Goal: Task Accomplishment & Management: Manage account settings

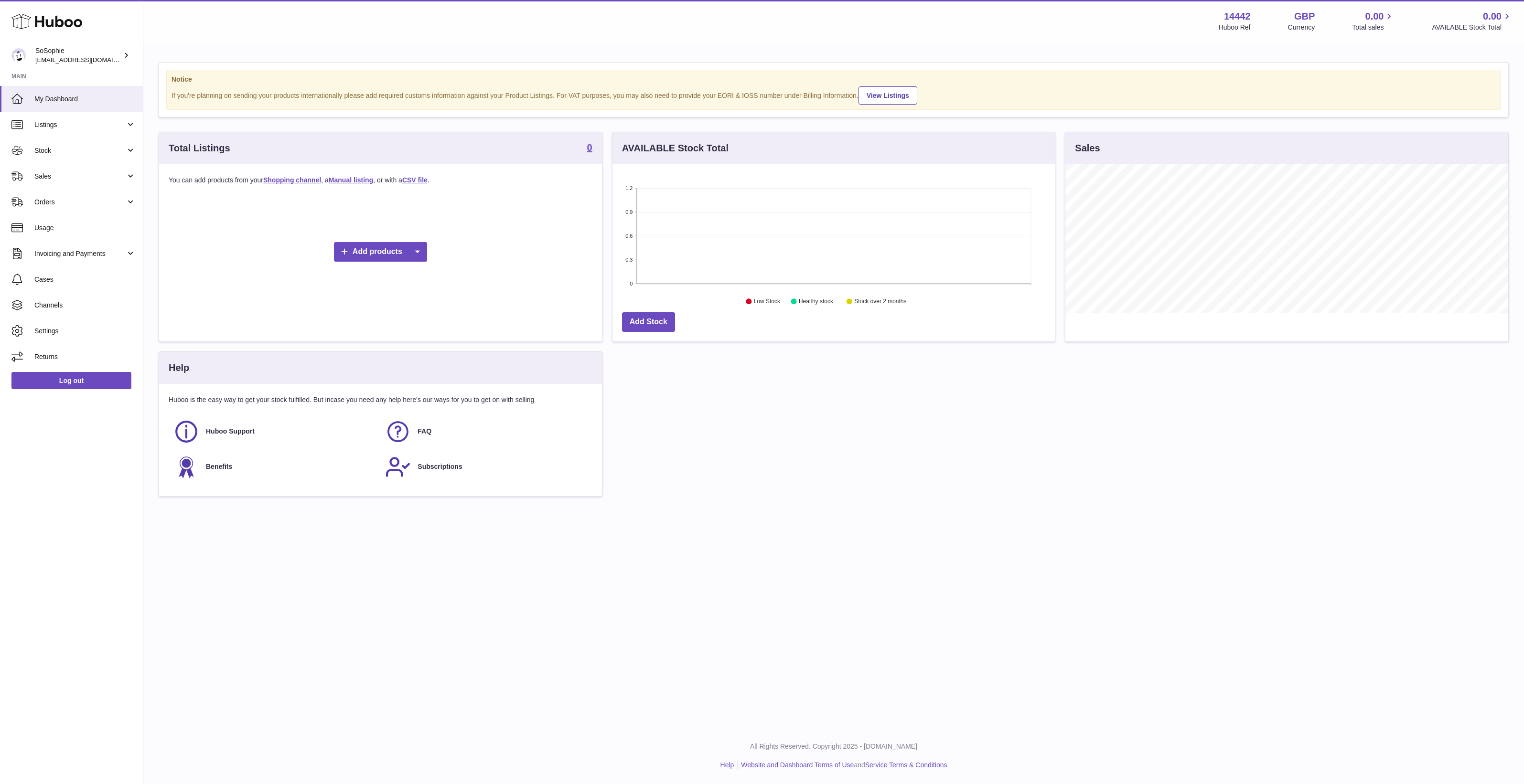
scroll to position [148, 443]
click at [58, 312] on link "Channels" at bounding box center [71, 305] width 143 height 26
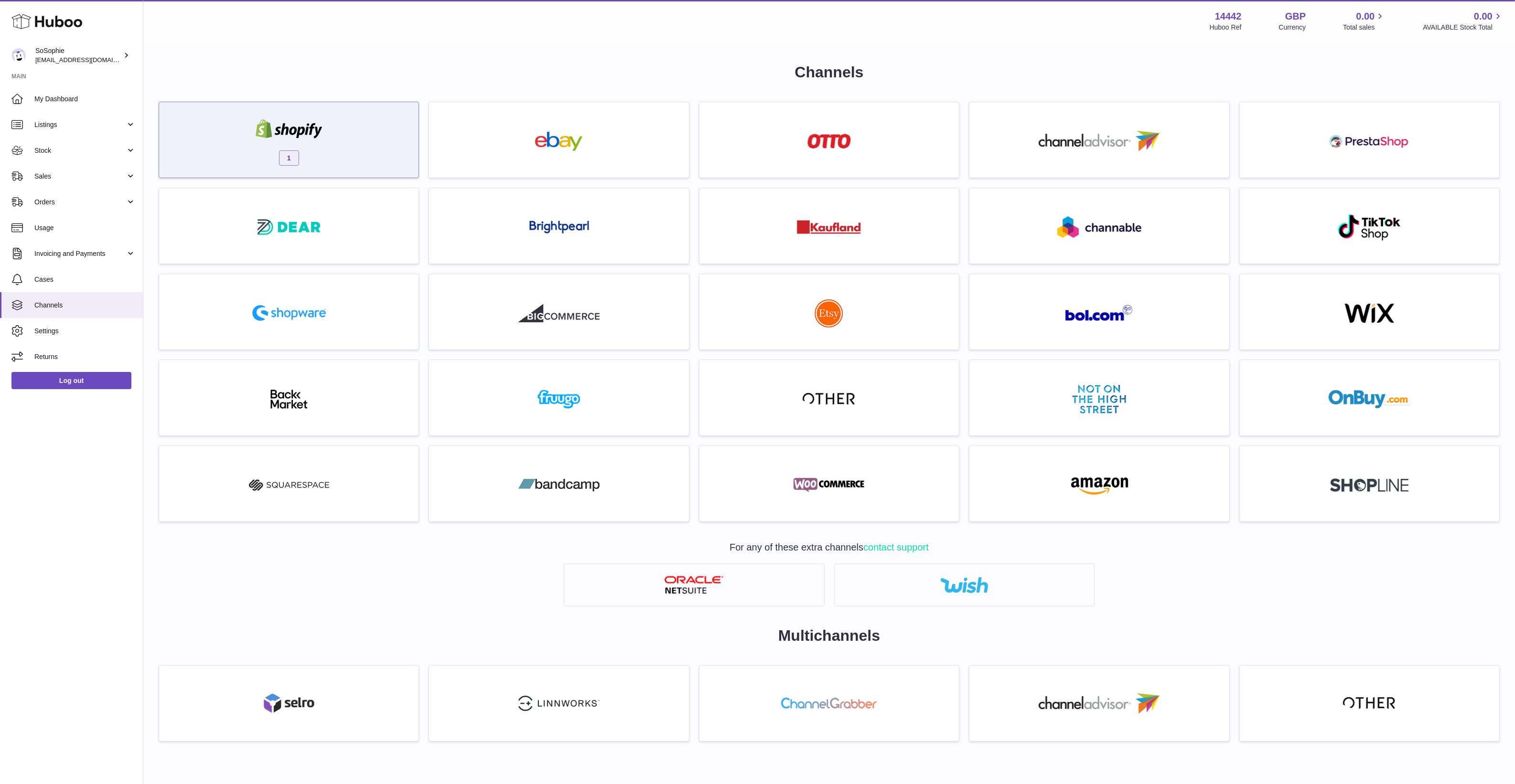
click at [318, 148] on div "1" at bounding box center [289, 142] width 250 height 61
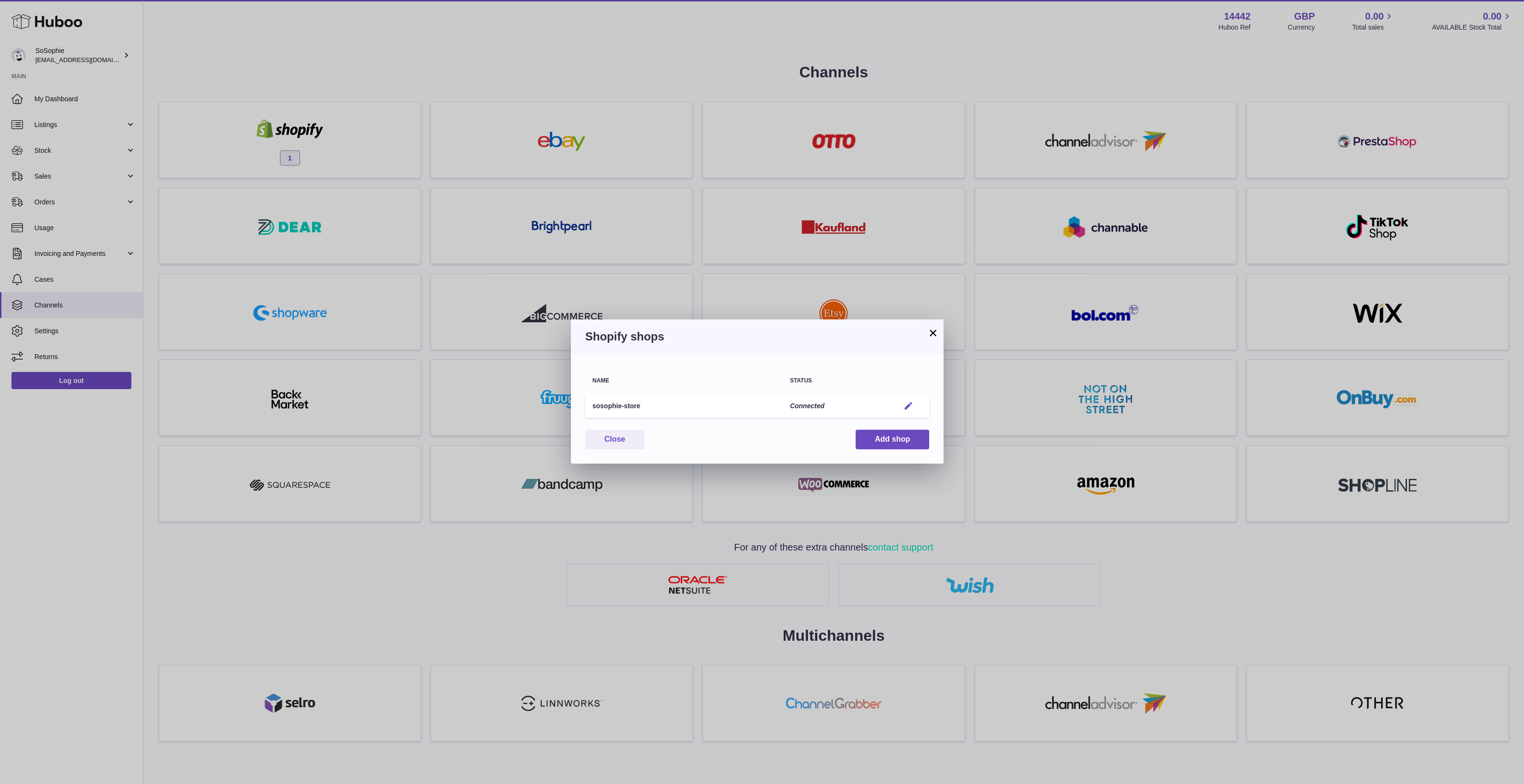
click at [912, 404] on em "button" at bounding box center [908, 406] width 10 height 10
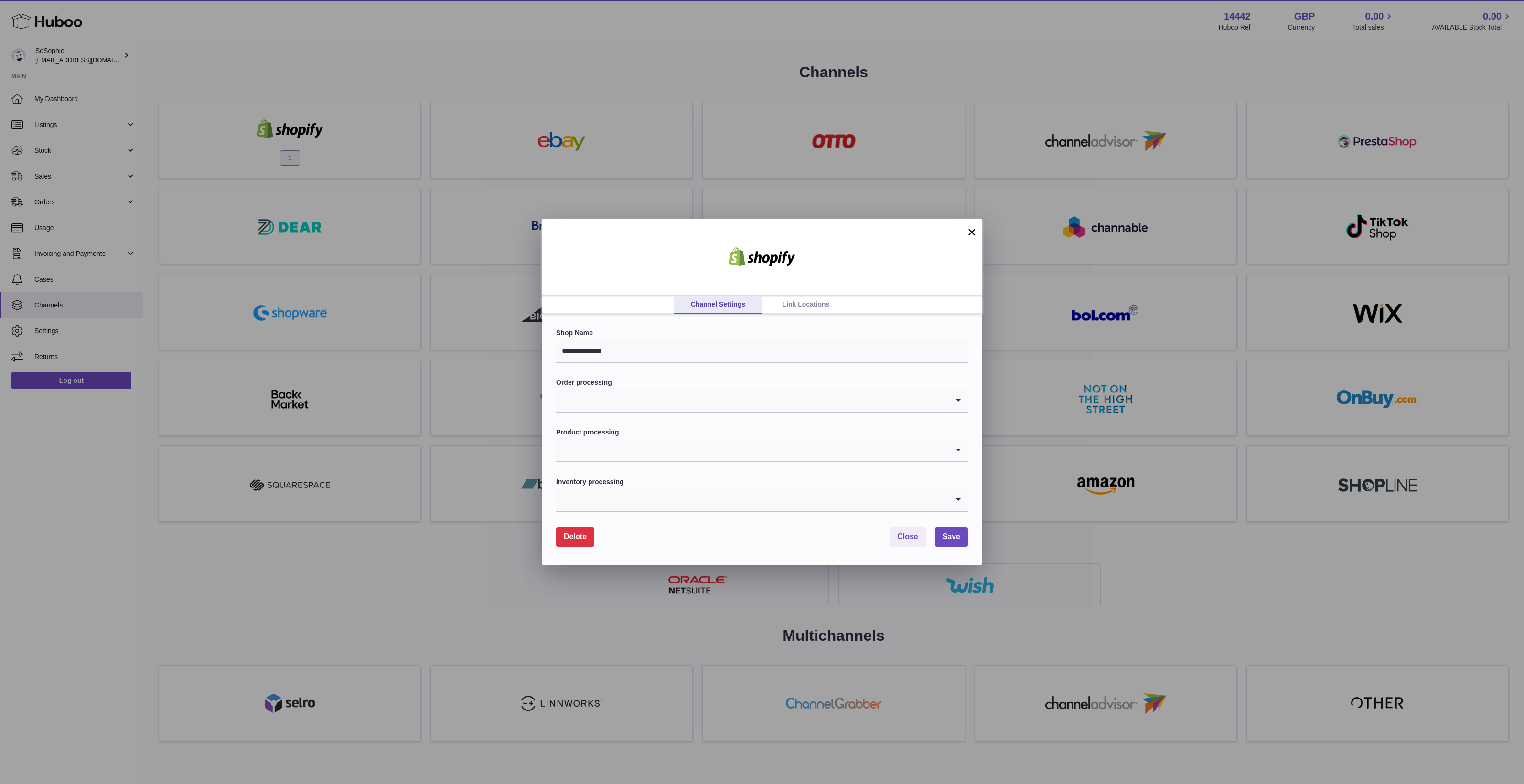
click at [837, 303] on link "Link Locations" at bounding box center [806, 304] width 88 height 18
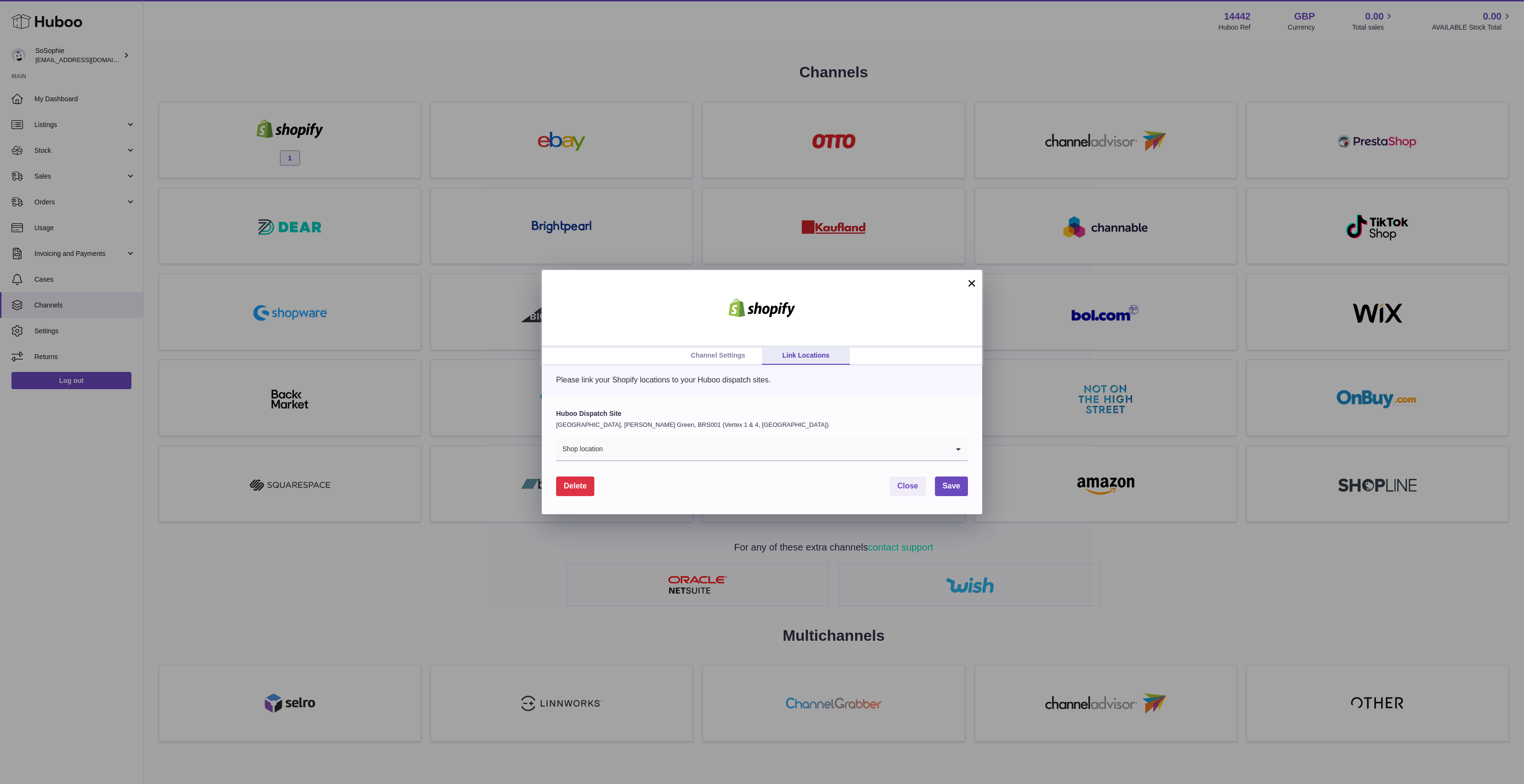
click at [721, 351] on link "Channel Settings" at bounding box center [718, 355] width 88 height 18
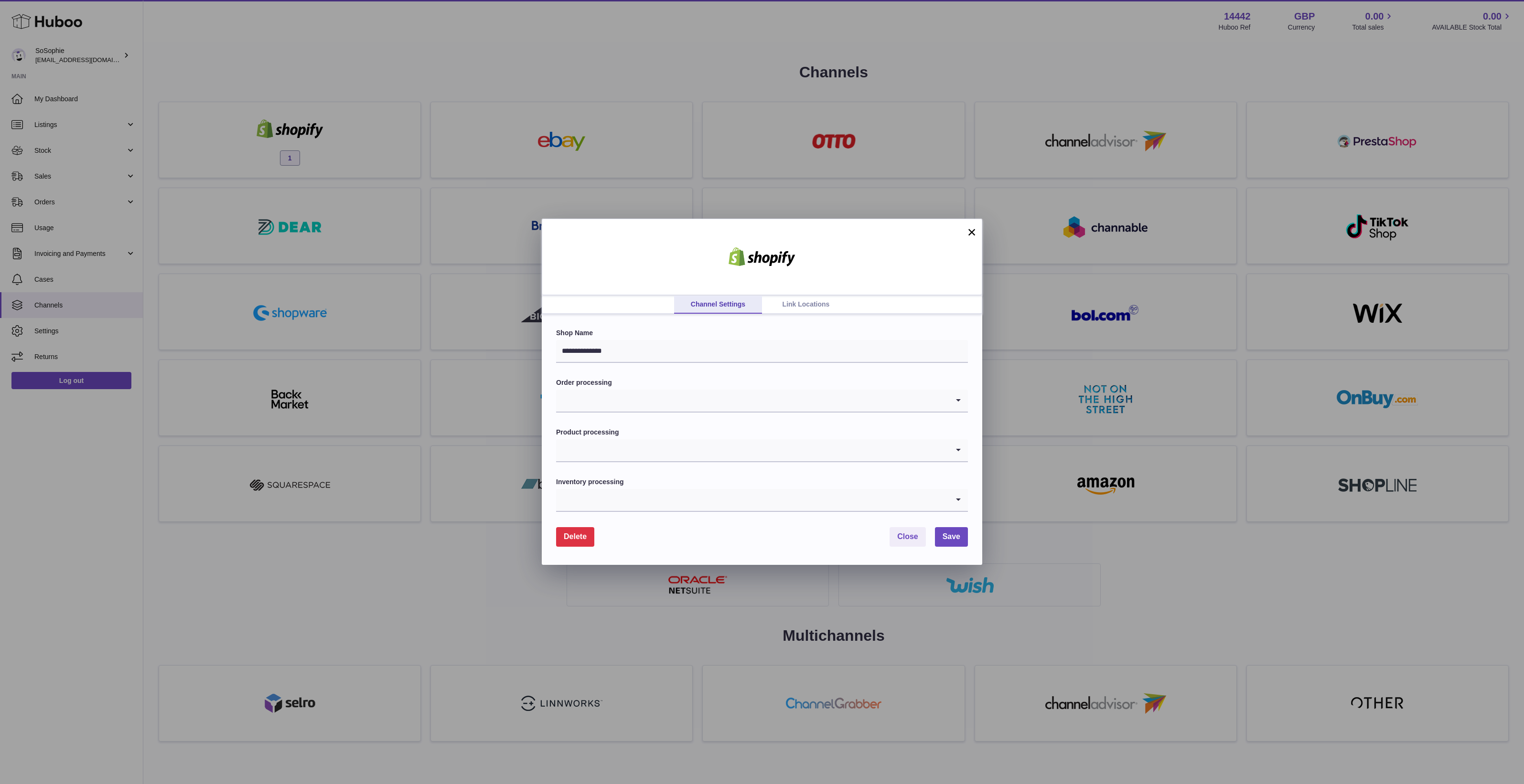
click at [121, 601] on div "**********" at bounding box center [762, 392] width 1524 height 784
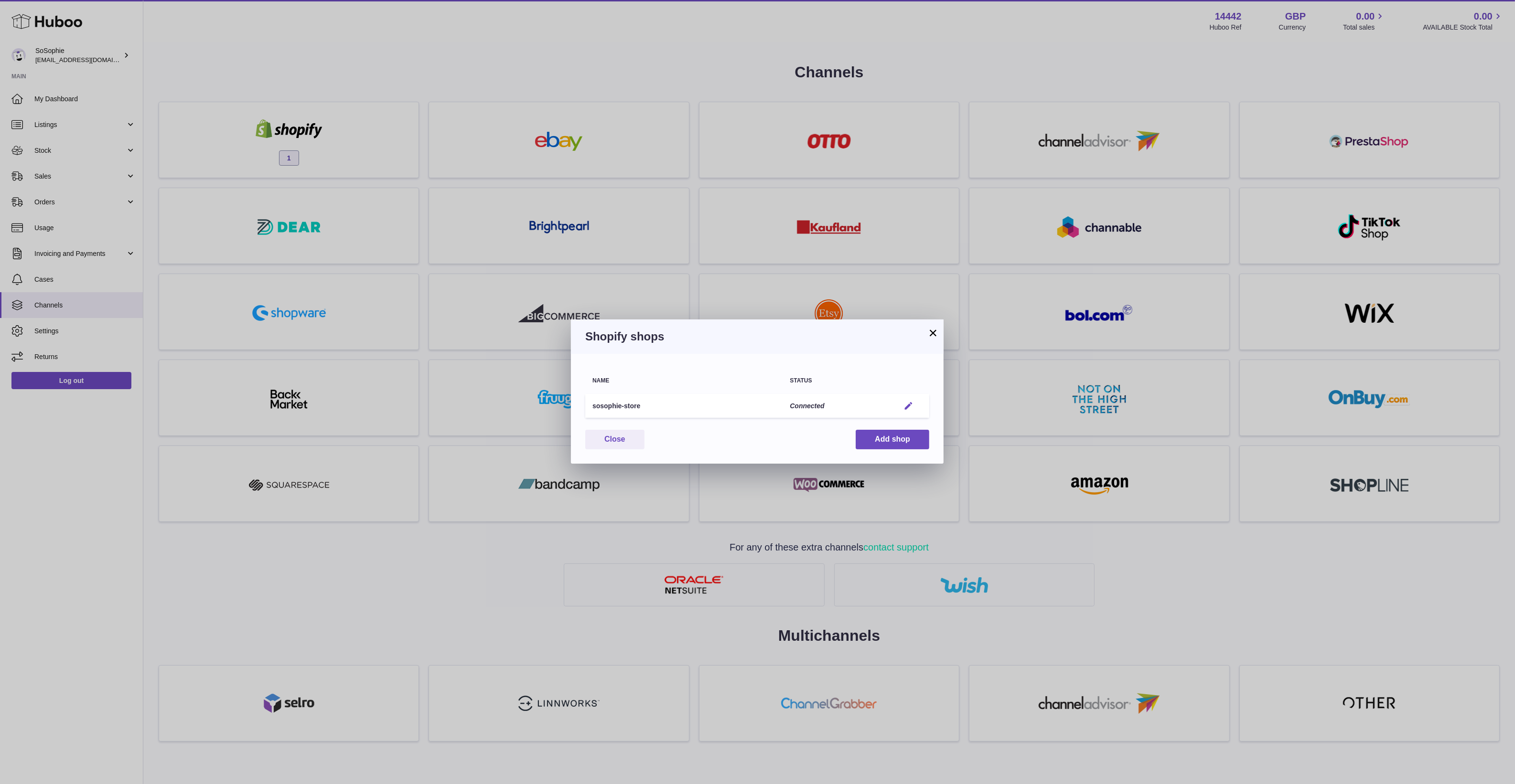
click at [906, 406] on em "button" at bounding box center [909, 406] width 10 height 10
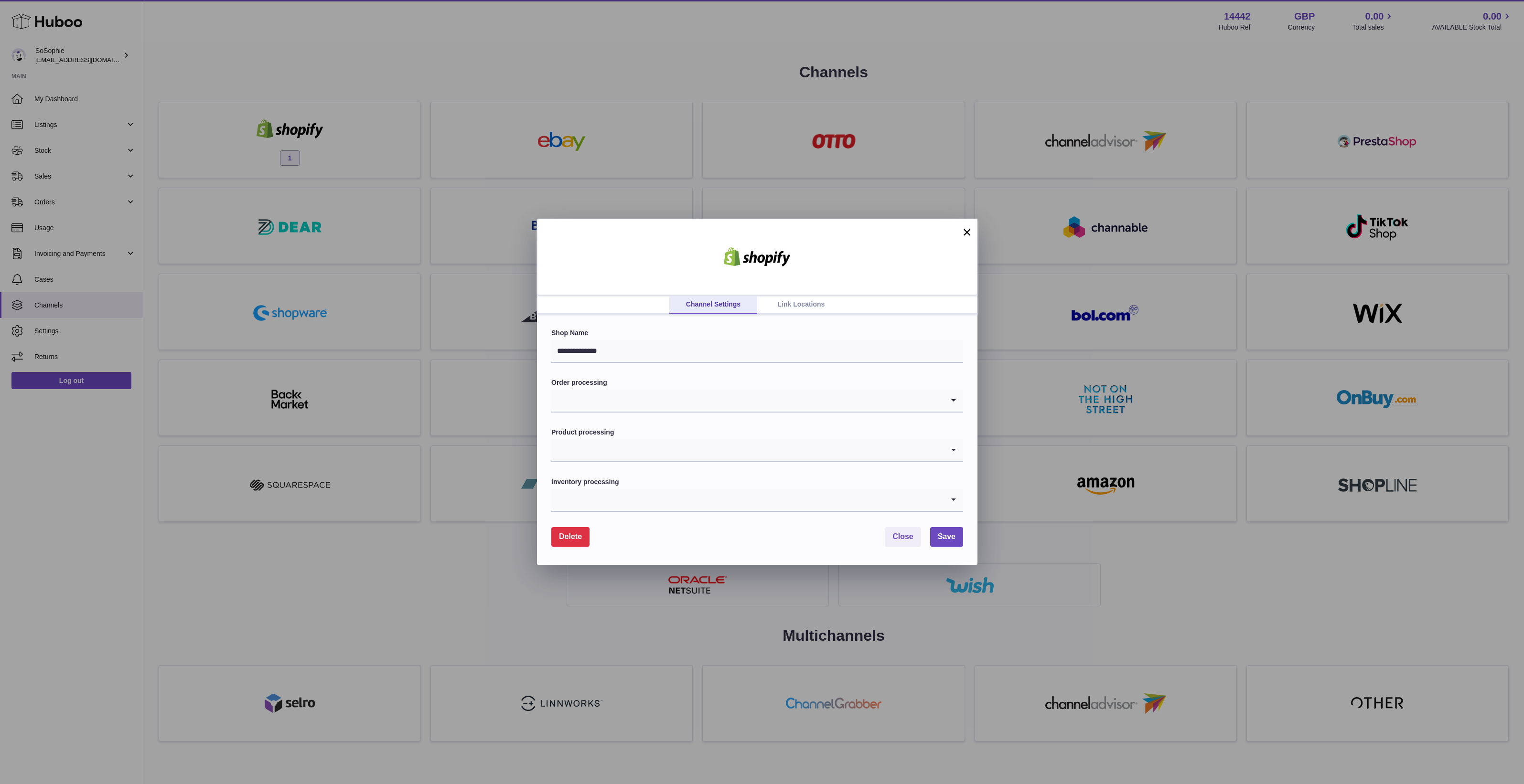
click at [271, 647] on div "**********" at bounding box center [762, 392] width 1524 height 784
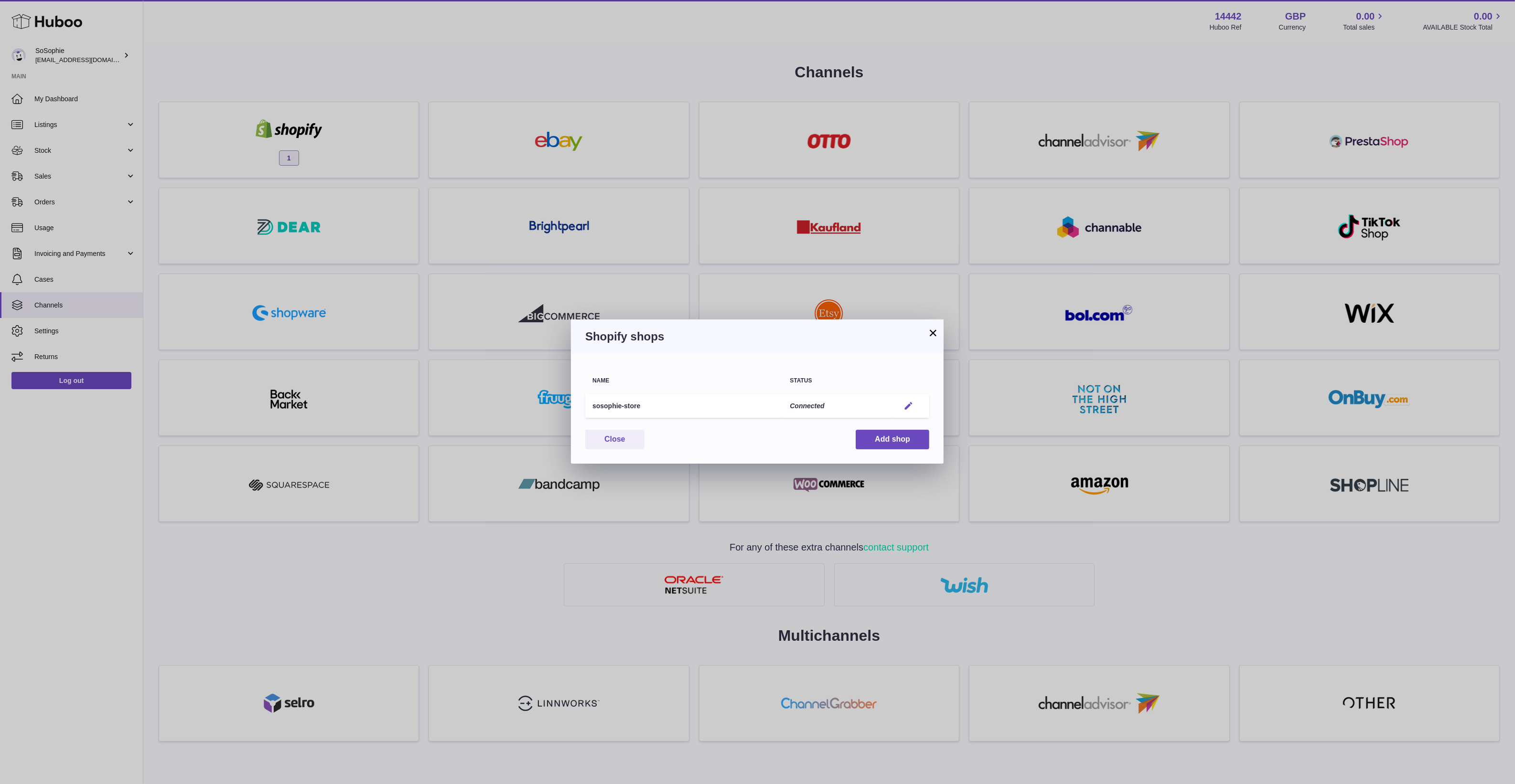
click at [904, 407] on em "button" at bounding box center [909, 406] width 10 height 10
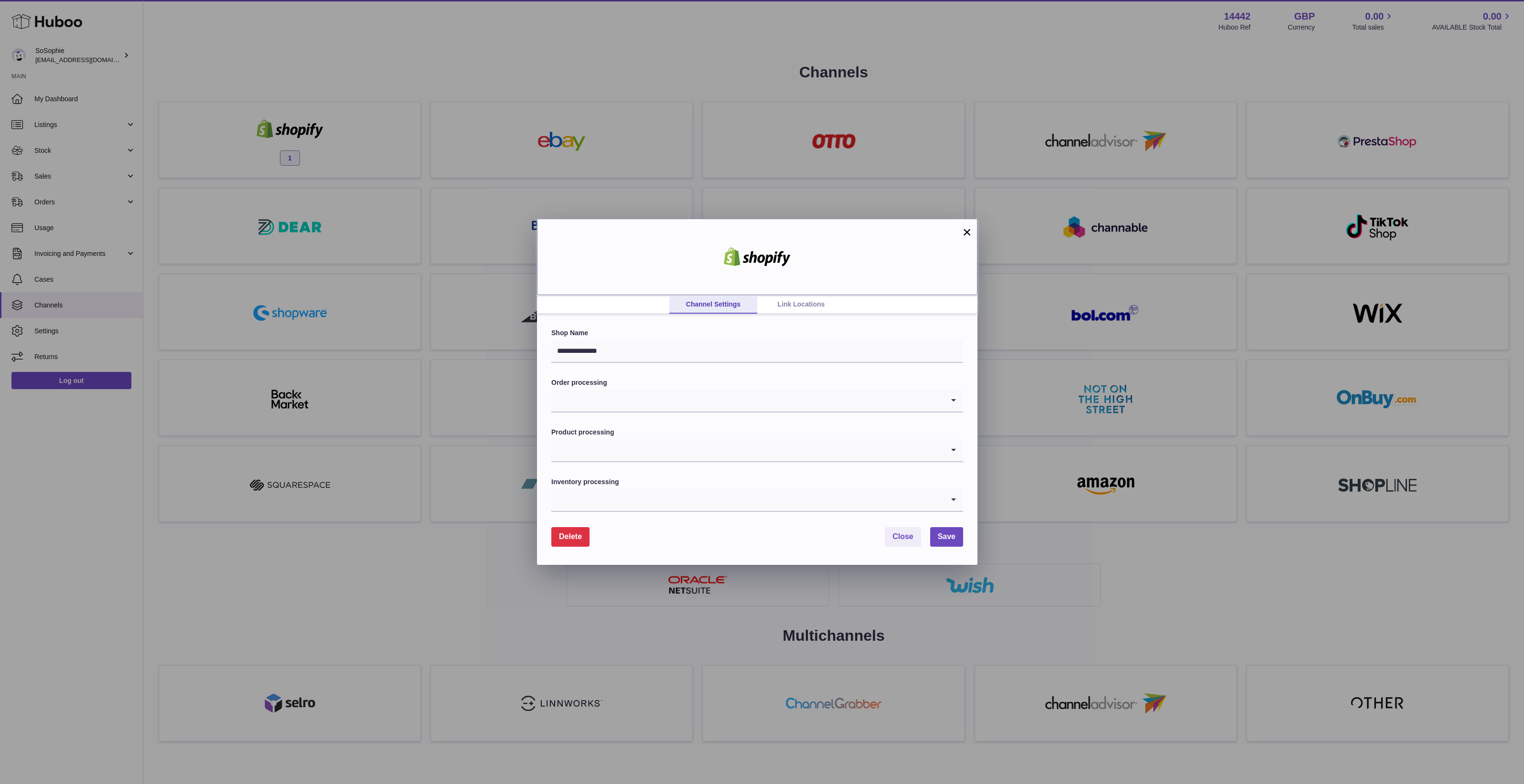
click at [869, 278] on div at bounding box center [757, 257] width 441 height 76
click at [791, 304] on link "Link Locations" at bounding box center [801, 304] width 88 height 18
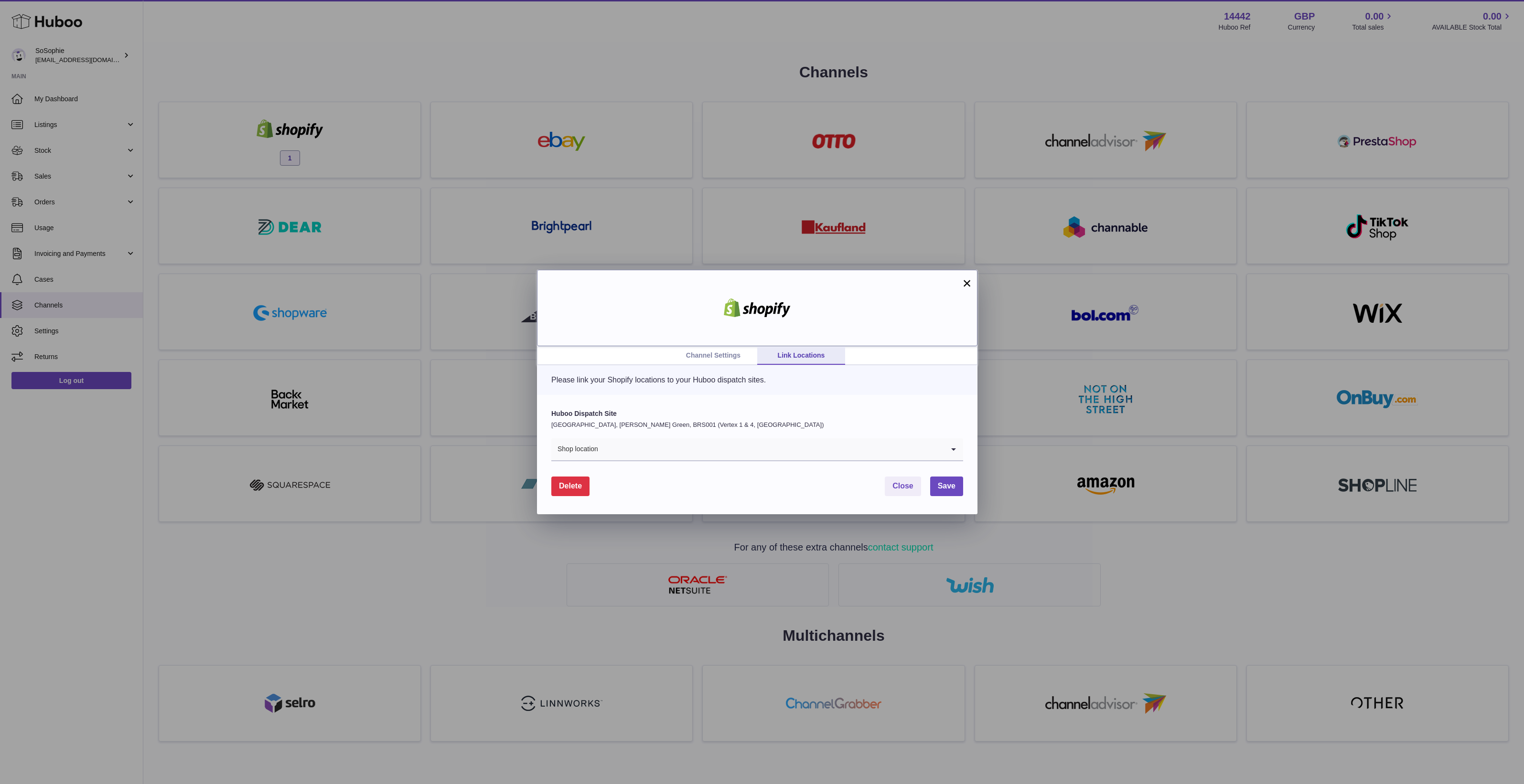
click at [701, 345] on div at bounding box center [757, 308] width 441 height 76
click at [701, 350] on link "Channel Settings" at bounding box center [713, 355] width 88 height 18
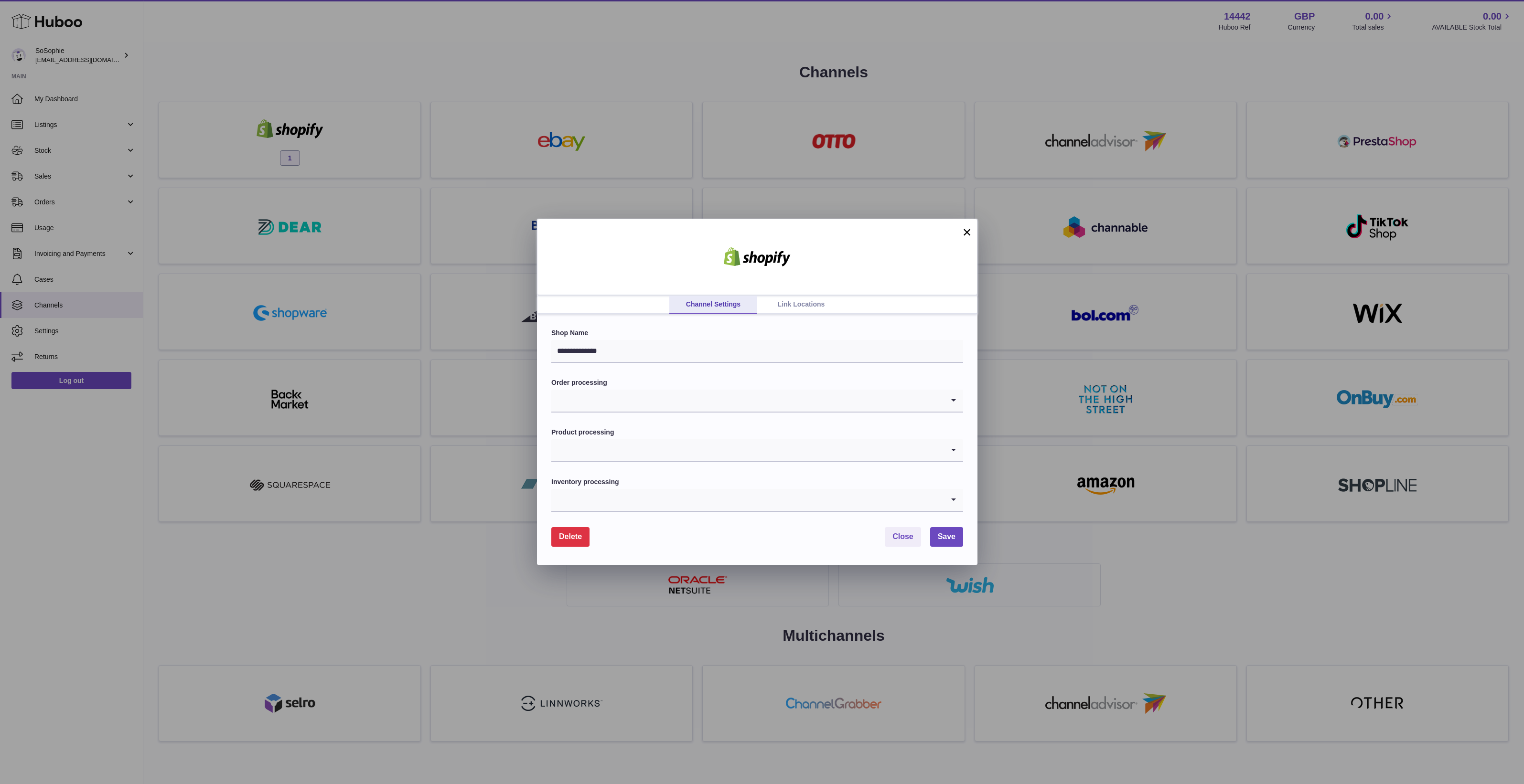
click at [639, 449] on input "Search for option" at bounding box center [748, 450] width 393 height 22
click at [652, 428] on label "Product processing" at bounding box center [757, 432] width 412 height 9
click at [195, 586] on div "**********" at bounding box center [762, 392] width 1524 height 784
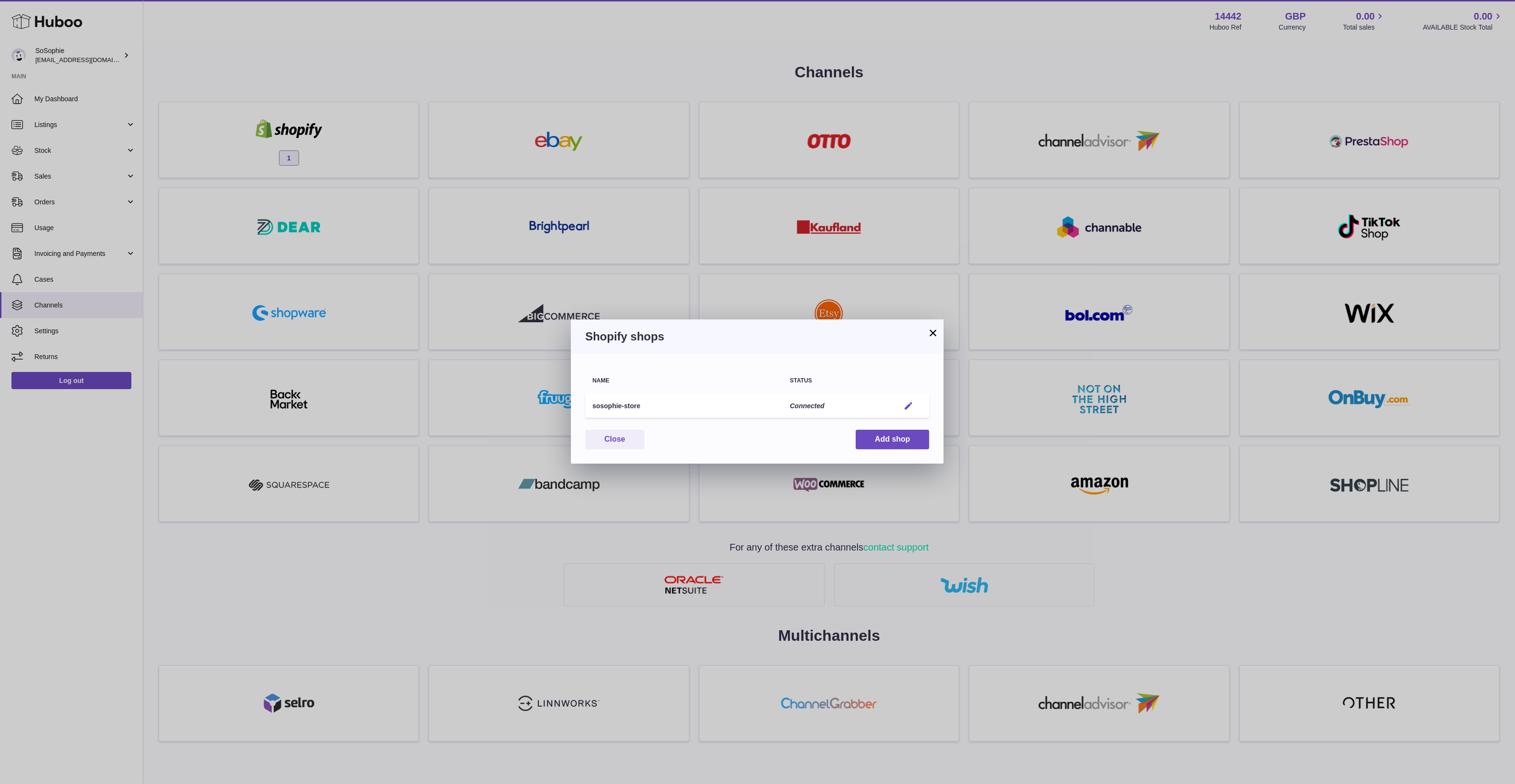
click at [910, 404] on em "button" at bounding box center [909, 406] width 10 height 10
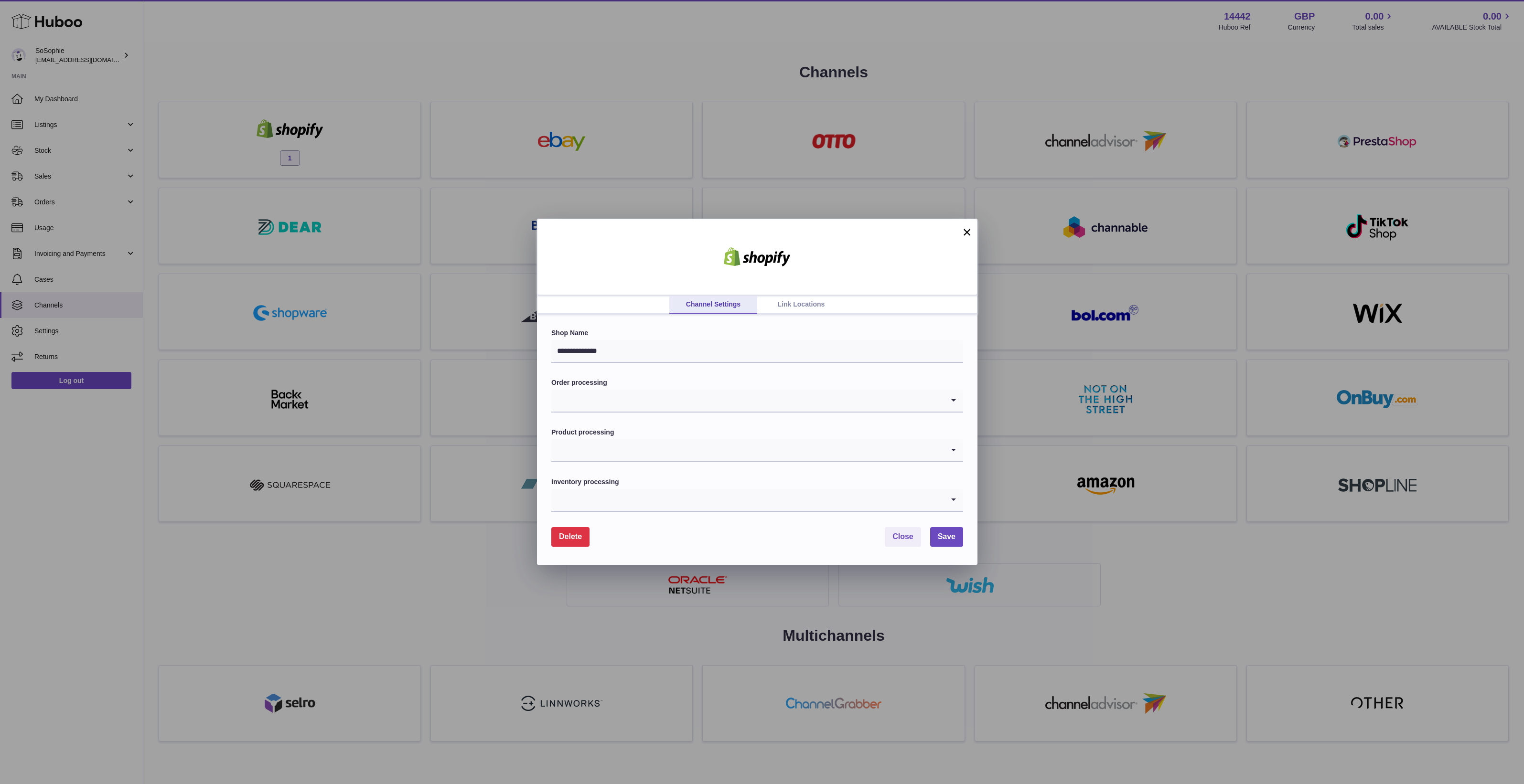
click at [707, 504] on input "Search for option" at bounding box center [748, 500] width 393 height 22
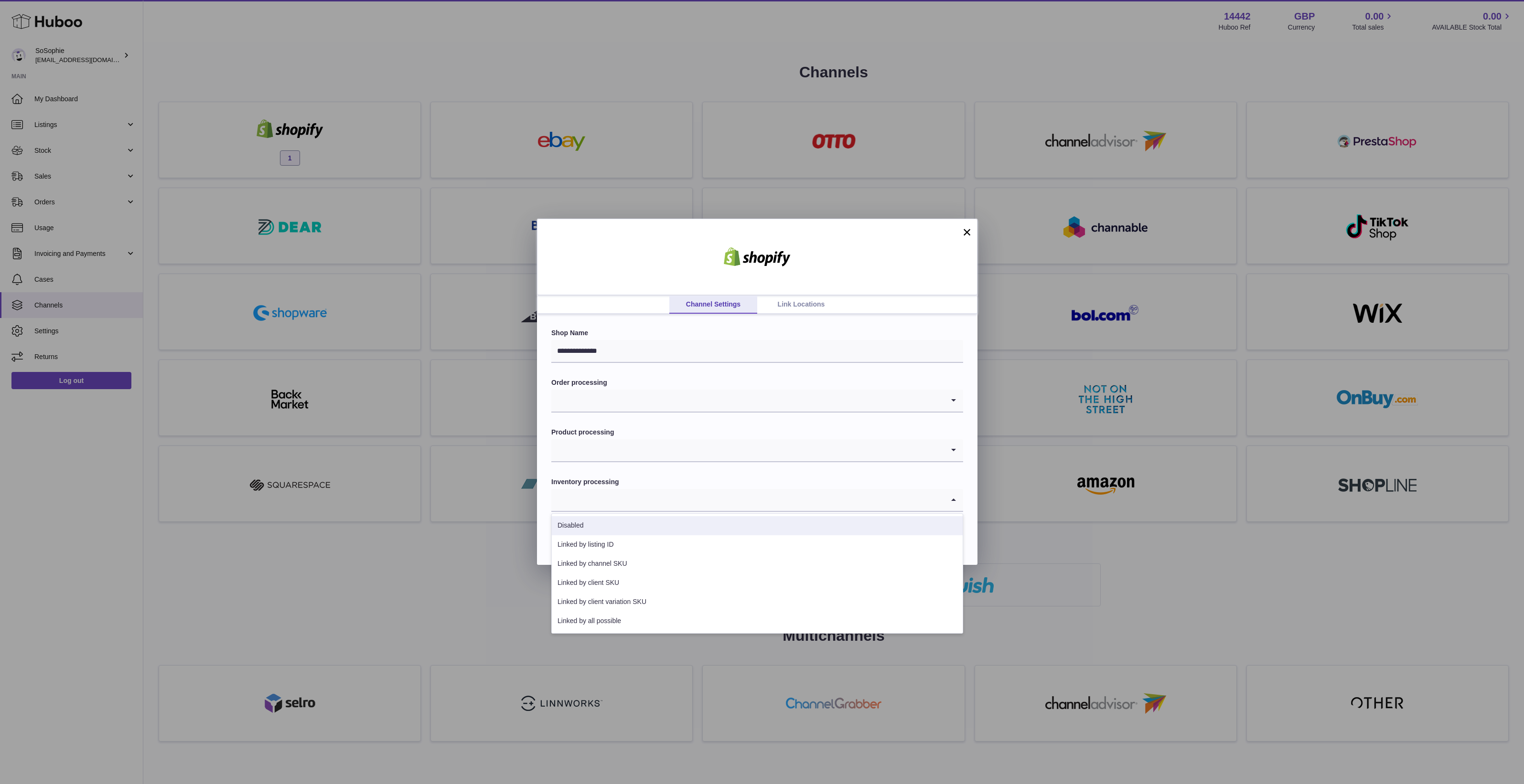
click at [667, 481] on label "Inventory processing" at bounding box center [757, 482] width 412 height 9
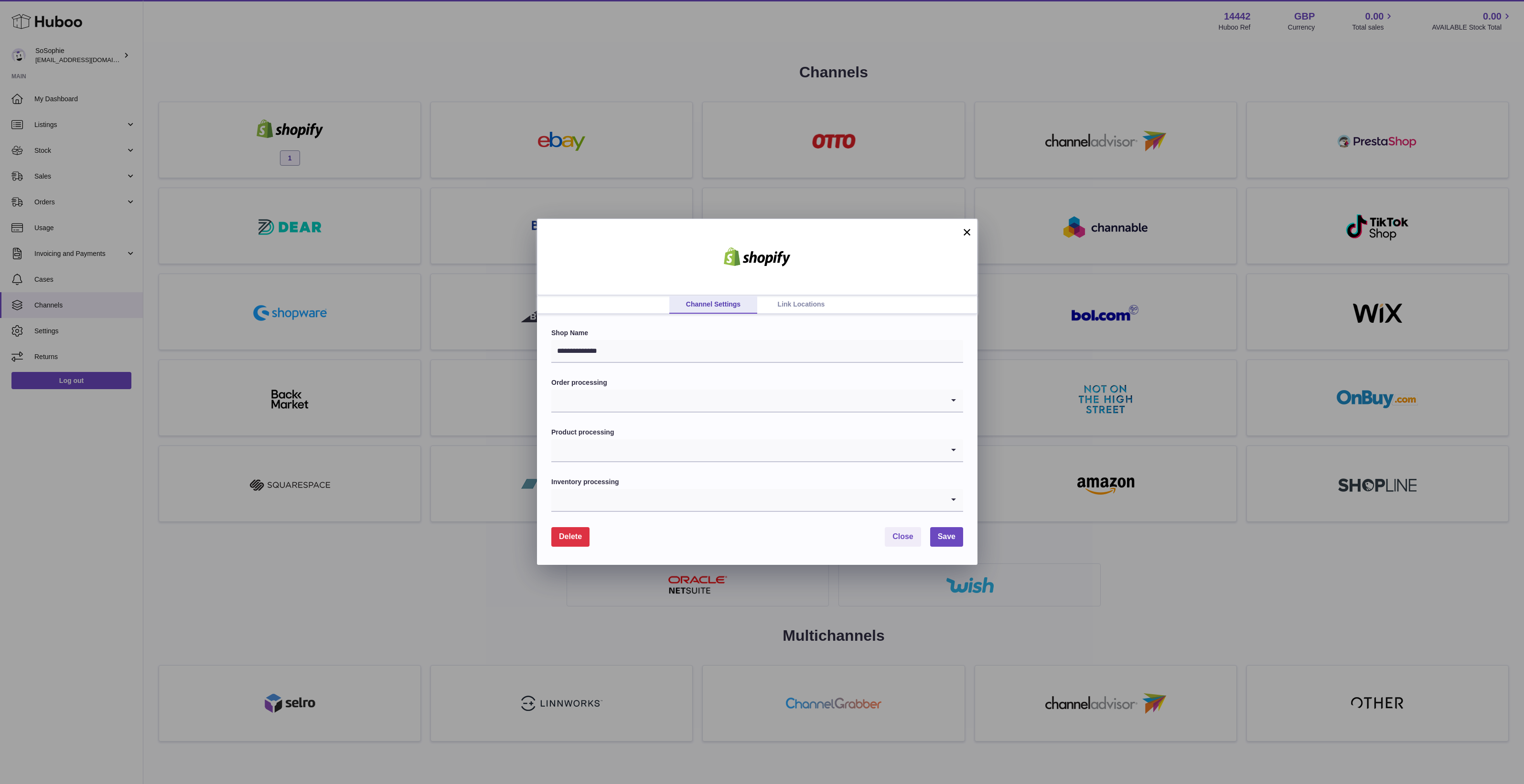
click at [786, 298] on link "Link Locations" at bounding box center [801, 304] width 88 height 18
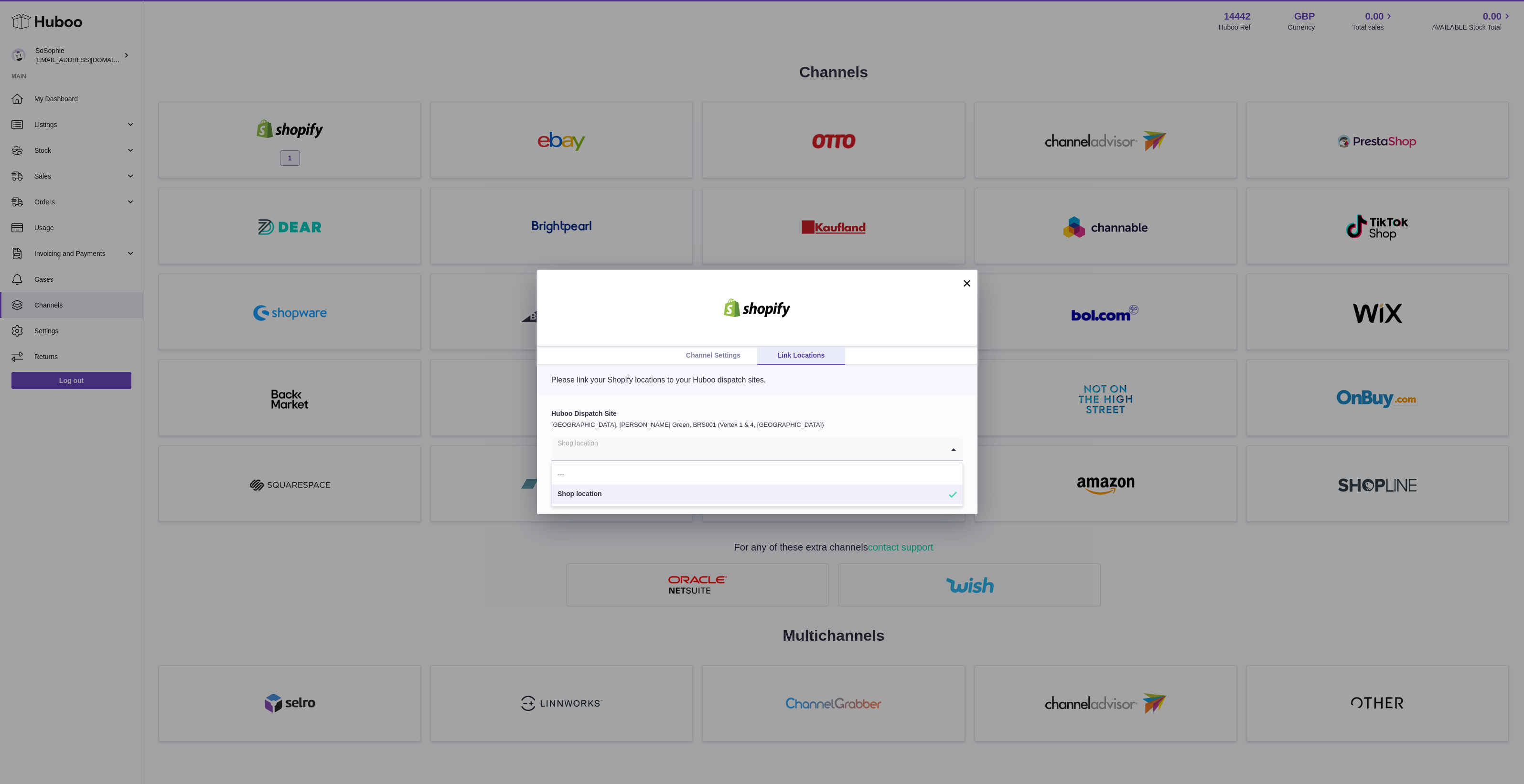
click at [641, 445] on input "Search for option" at bounding box center [748, 449] width 393 height 22
click at [631, 304] on div at bounding box center [757, 308] width 441 height 76
click at [737, 358] on link "Channel Settings" at bounding box center [713, 355] width 88 height 18
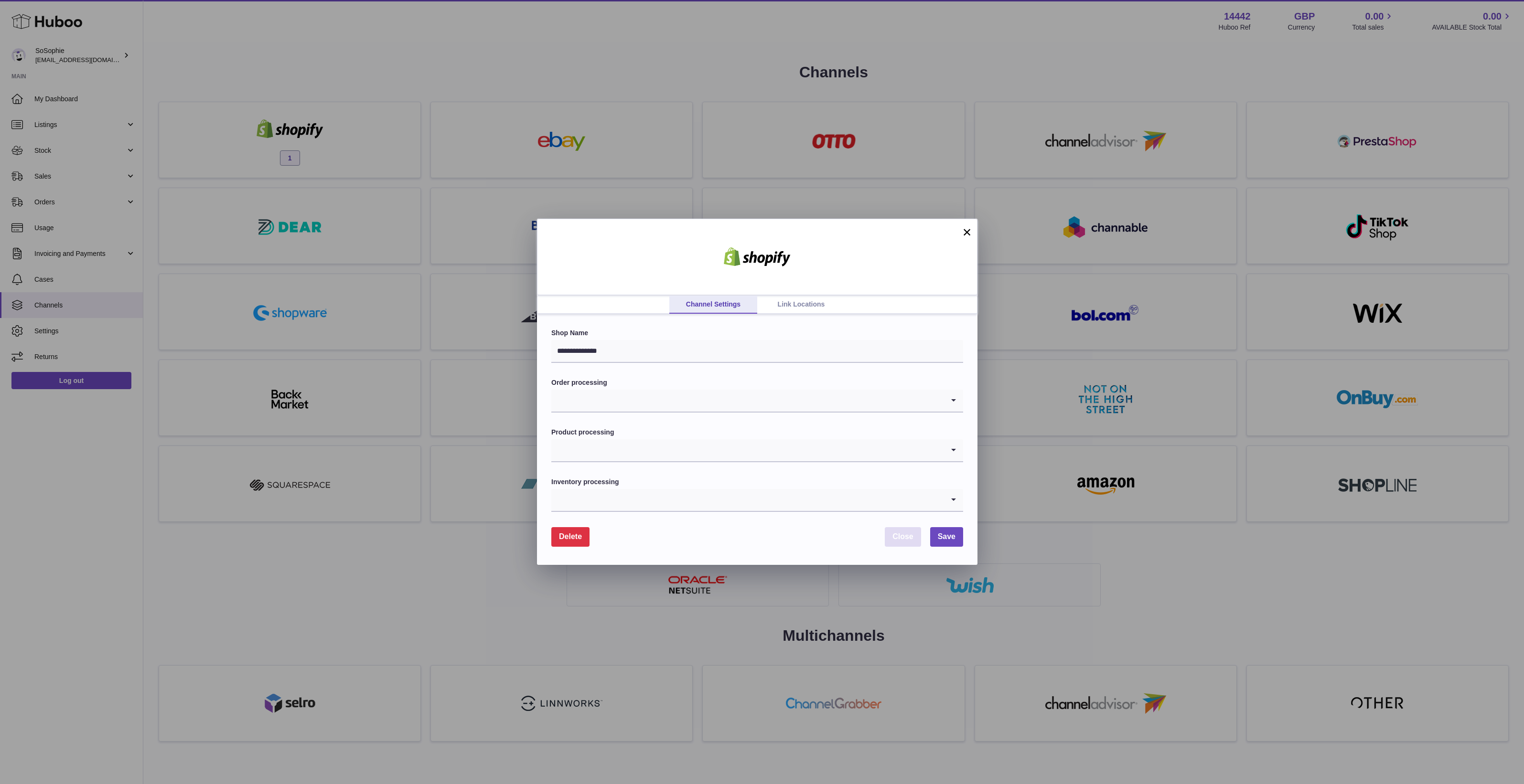
click at [913, 541] on button "Close" at bounding box center [902, 537] width 36 height 20
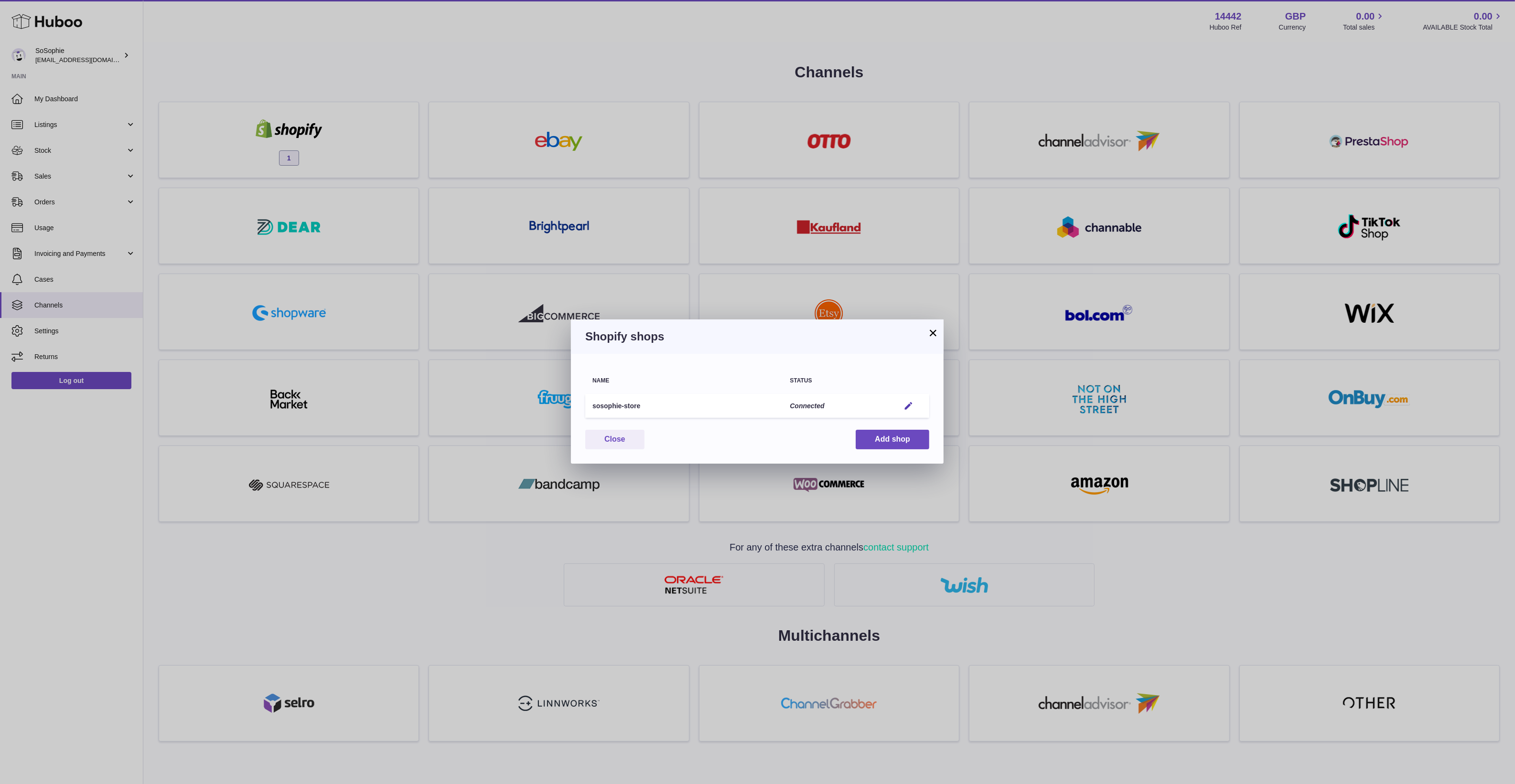
click at [641, 612] on div "× Shopify shops Name Status sosophie-store Connected Edit You have not connecte…" at bounding box center [757, 392] width 1515 height 784
